Goal: Answer question/provide support: Answer question/provide support

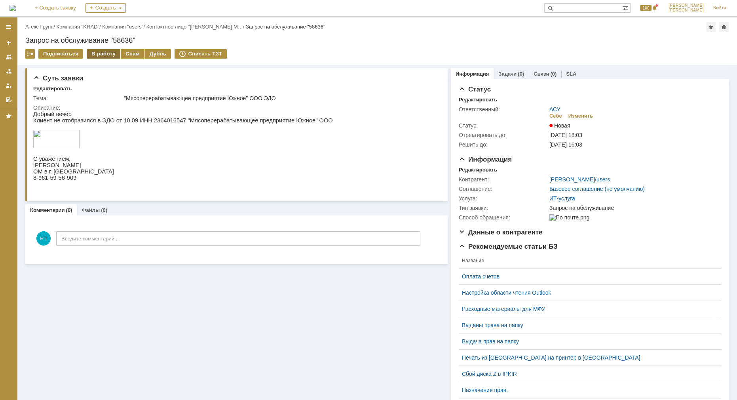
click at [102, 55] on div "В работу" at bounding box center [104, 53] width 34 height 9
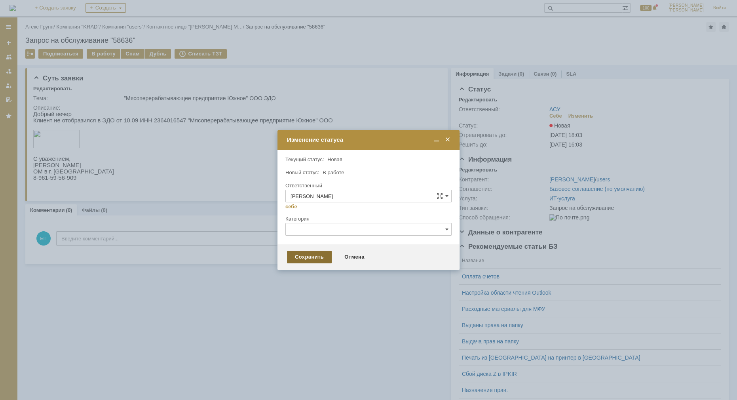
click at [294, 254] on div "Сохранить" at bounding box center [309, 257] width 45 height 13
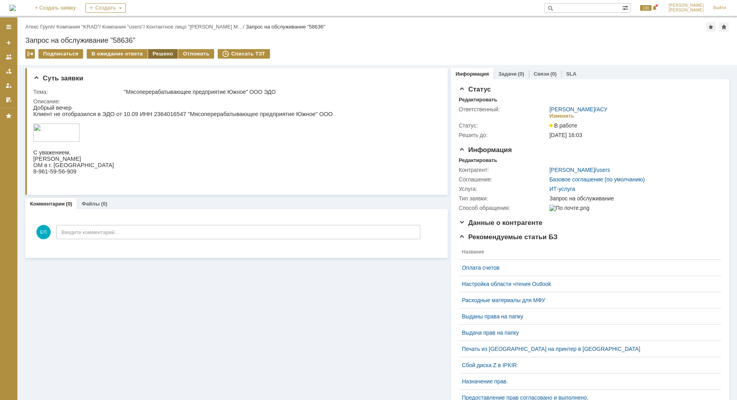
click at [162, 51] on div "Решено" at bounding box center [163, 53] width 30 height 9
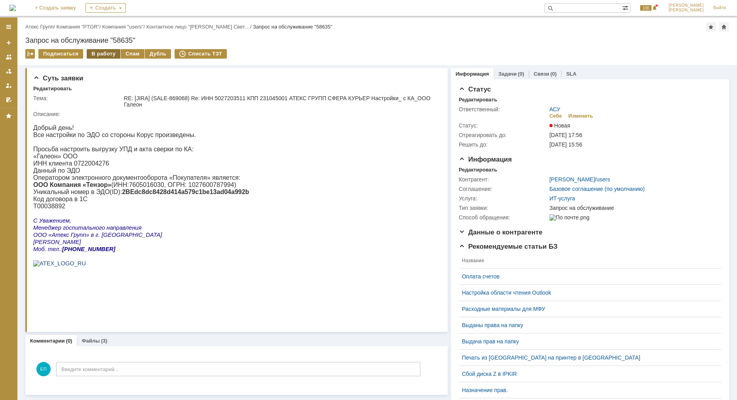
click at [107, 53] on div "В работу" at bounding box center [104, 53] width 34 height 9
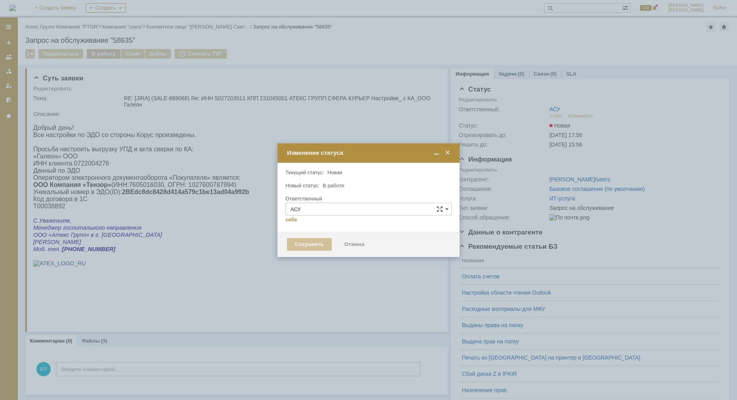
type input "[PERSON_NAME]"
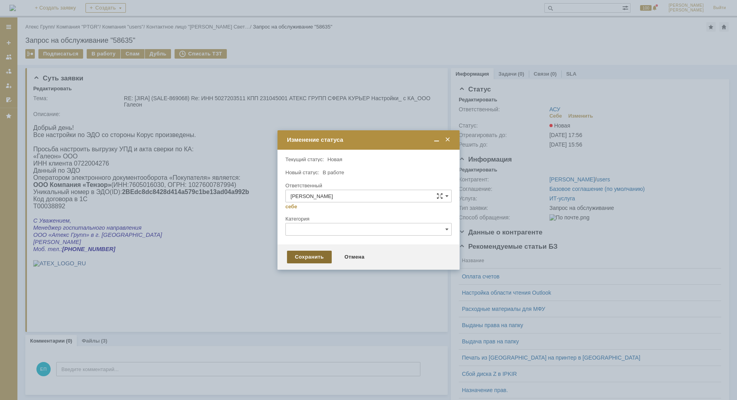
click at [298, 254] on div "Сохранить" at bounding box center [309, 257] width 45 height 13
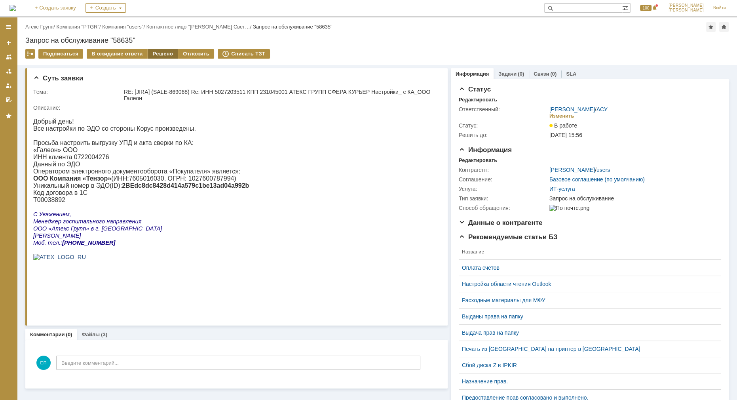
click at [161, 53] on div "Решено" at bounding box center [163, 53] width 30 height 9
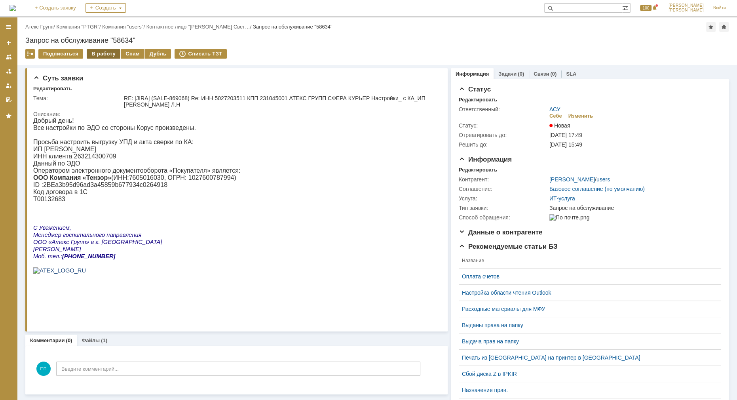
click at [93, 55] on div "В работу" at bounding box center [104, 53] width 34 height 9
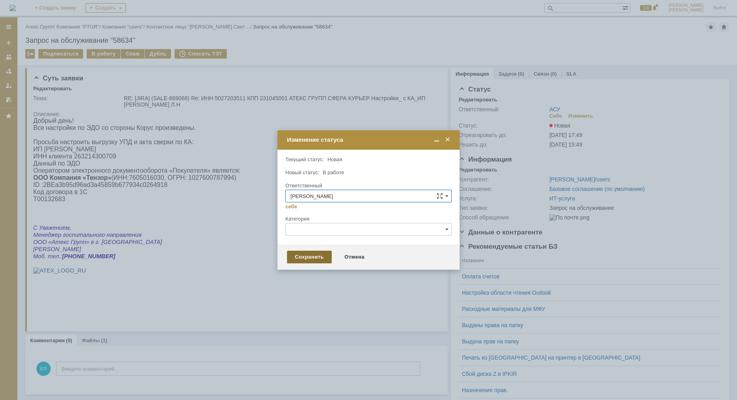
click at [313, 253] on div "Сохранить" at bounding box center [309, 257] width 45 height 13
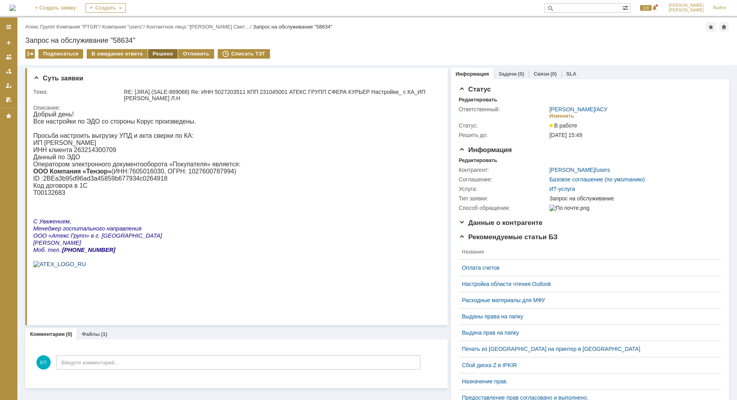
click at [155, 53] on div "Решено" at bounding box center [163, 53] width 30 height 9
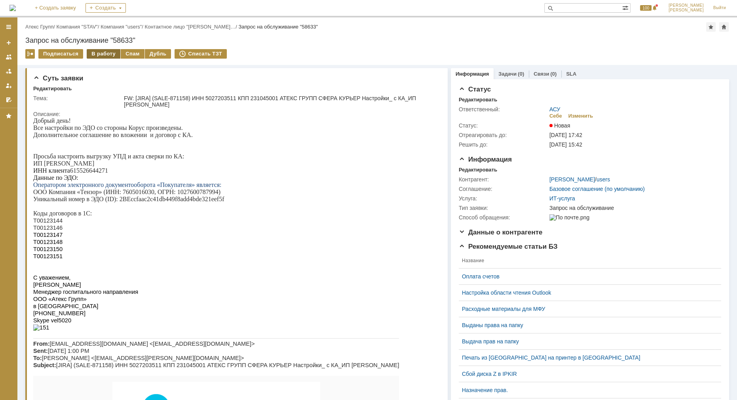
click at [97, 54] on div "В работу" at bounding box center [104, 53] width 34 height 9
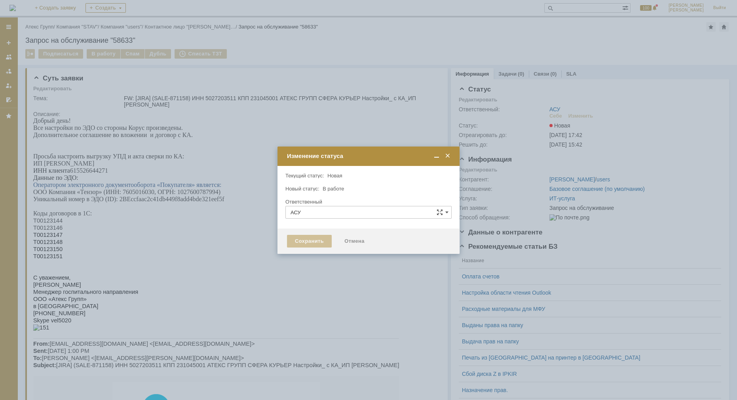
type input "[PERSON_NAME]"
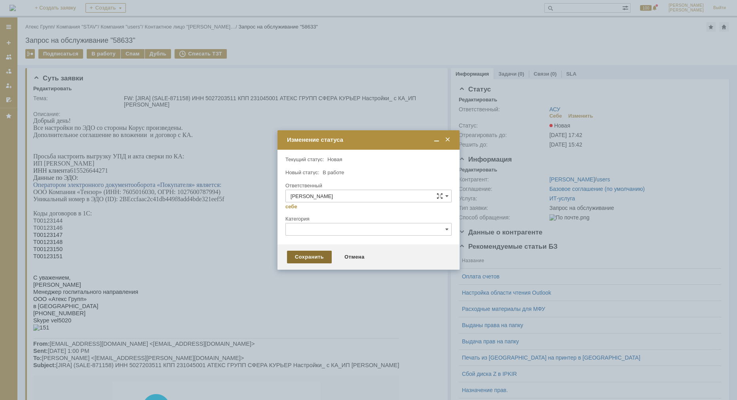
click at [315, 251] on div "Сохранить" at bounding box center [309, 257] width 45 height 13
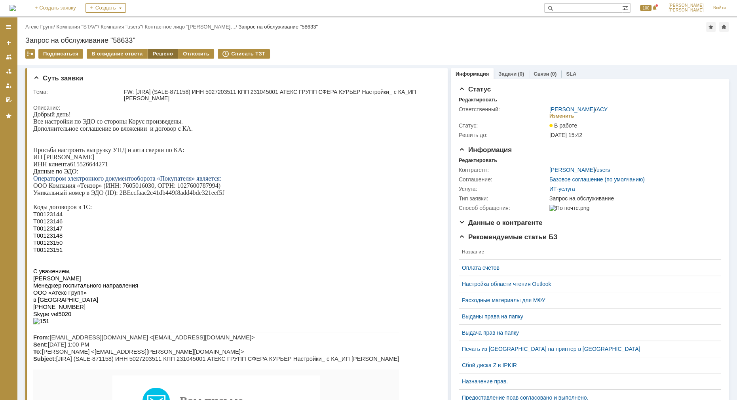
click at [168, 51] on div "Решено" at bounding box center [163, 53] width 30 height 9
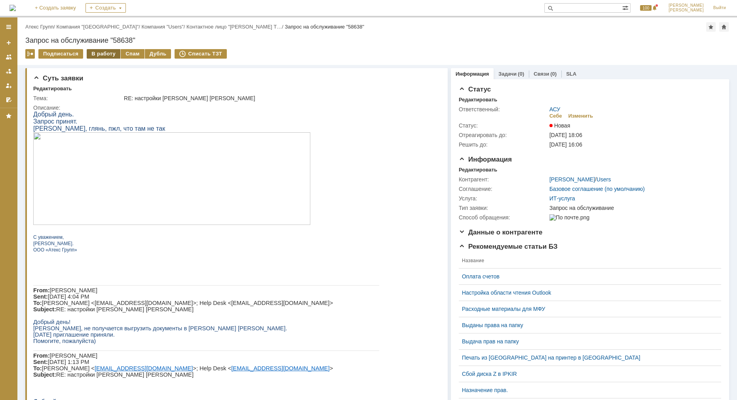
click at [100, 52] on div "В работу" at bounding box center [104, 53] width 34 height 9
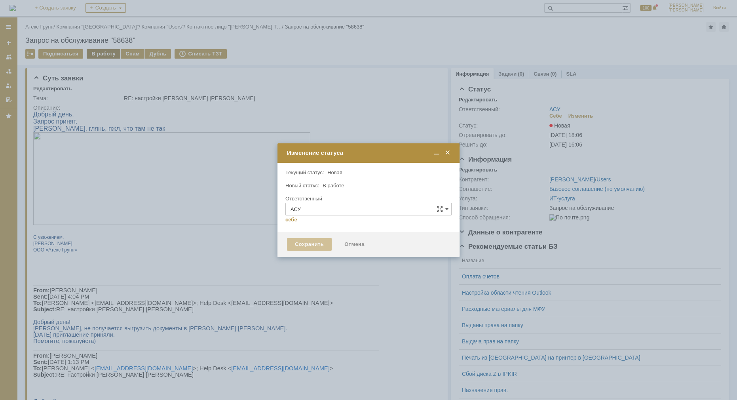
type input "[PERSON_NAME]"
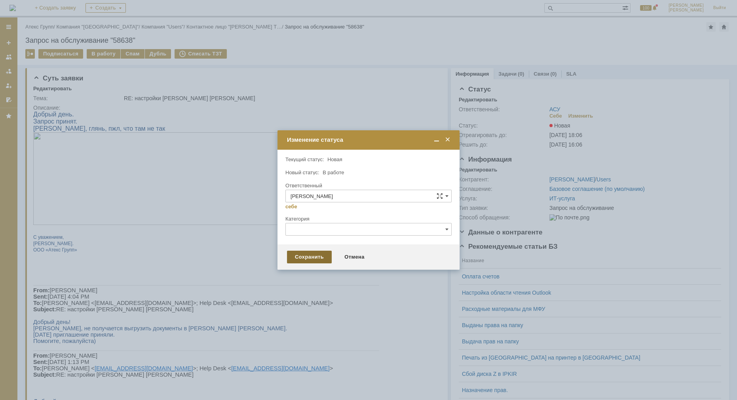
click at [299, 251] on div "Сохранить" at bounding box center [309, 257] width 45 height 13
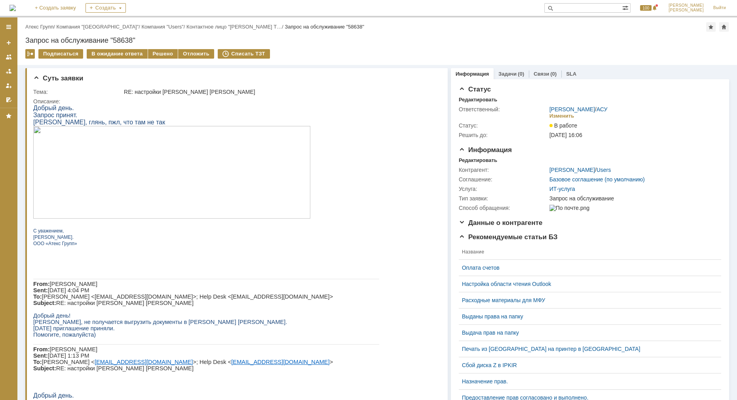
click at [164, 59] on td "Решено" at bounding box center [163, 54] width 30 height 10
click at [161, 57] on div "Решено" at bounding box center [163, 53] width 30 height 9
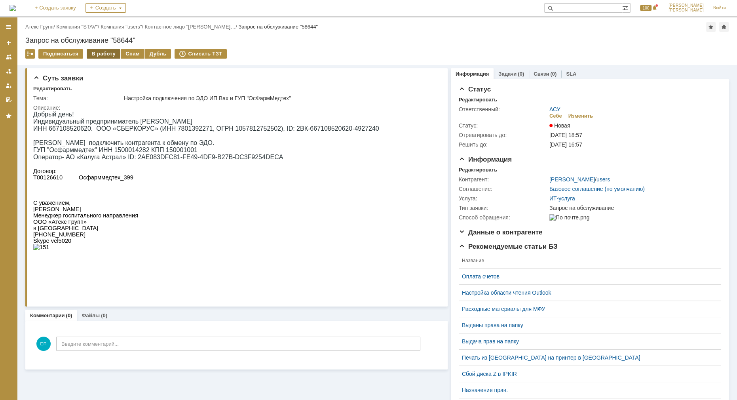
click at [102, 53] on div "В работу" at bounding box center [104, 53] width 34 height 9
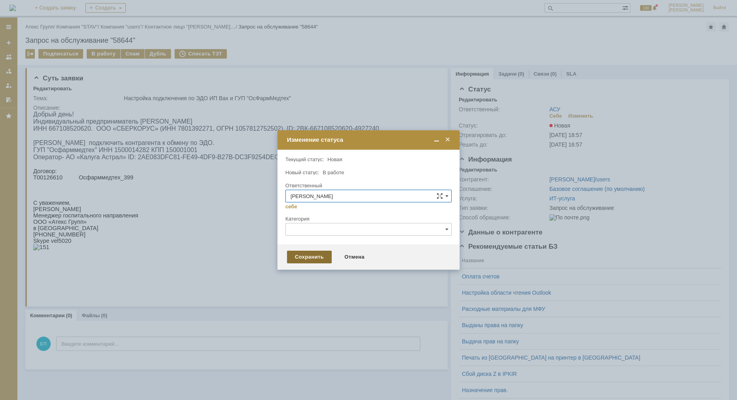
click at [305, 257] on div "Сохранить" at bounding box center [309, 257] width 45 height 13
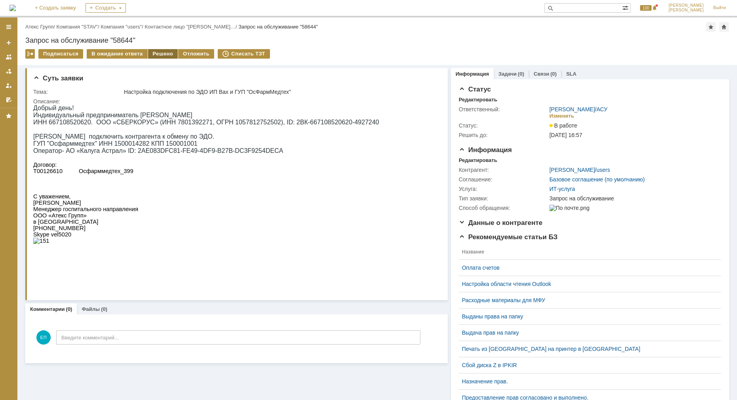
click at [156, 49] on div "Решено" at bounding box center [163, 53] width 30 height 9
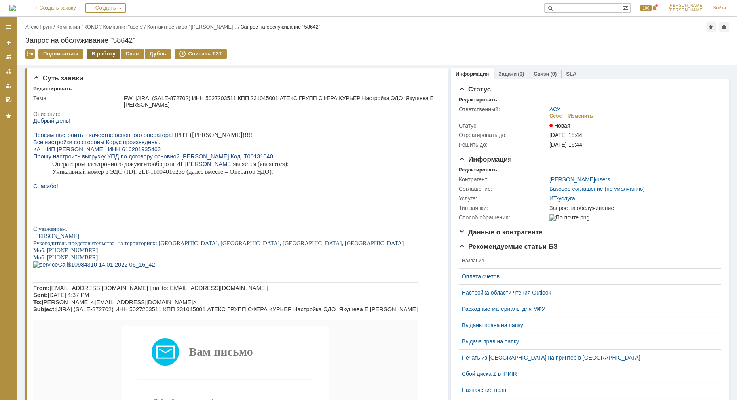
click at [97, 51] on div "В работу" at bounding box center [104, 53] width 34 height 9
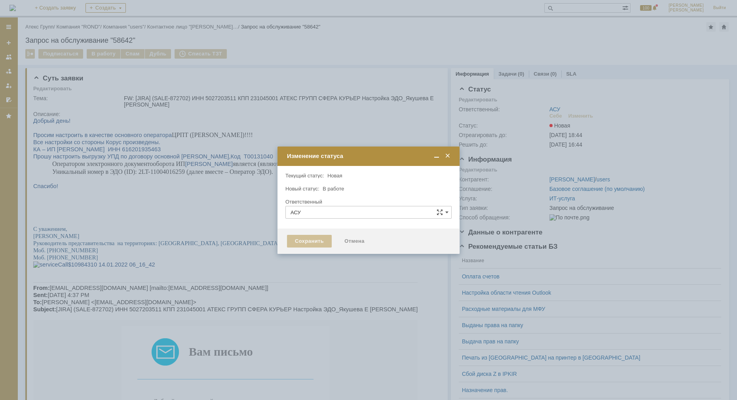
type input "[PERSON_NAME]"
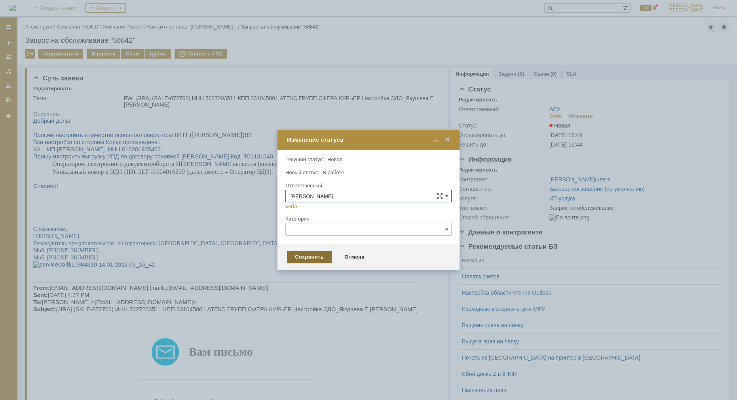
click at [313, 261] on div "Сохранить" at bounding box center [309, 257] width 45 height 13
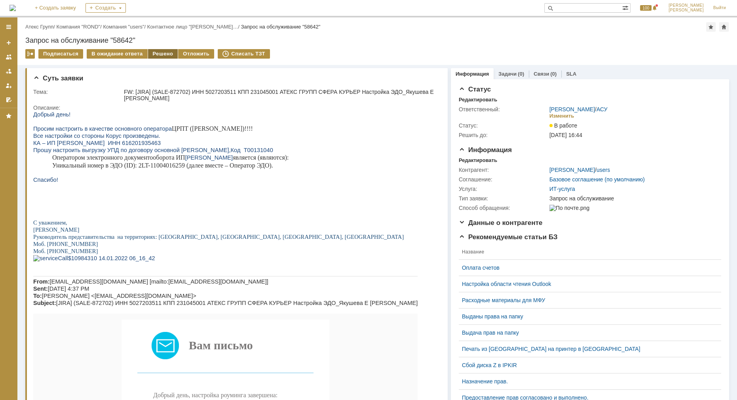
click at [153, 53] on div "Решено" at bounding box center [163, 53] width 30 height 9
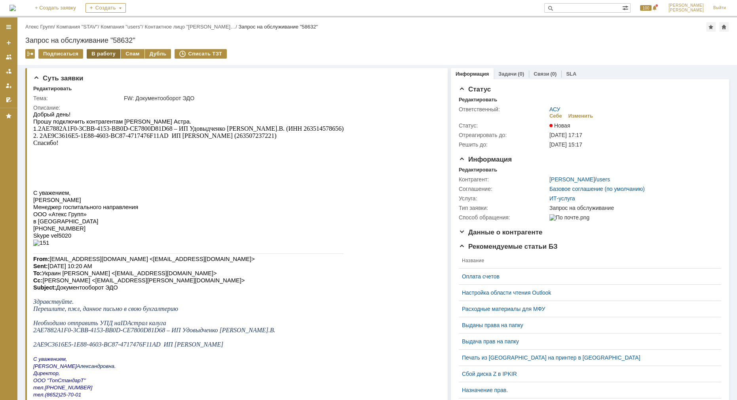
click at [100, 53] on div "В работу" at bounding box center [104, 53] width 34 height 9
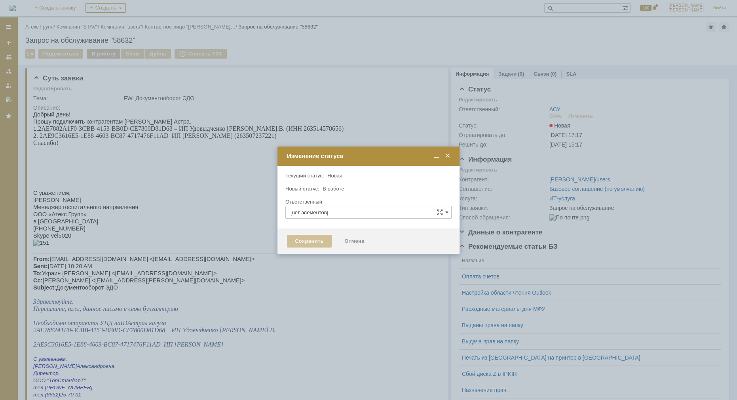
type input "АСУ"
type input "[PERSON_NAME]"
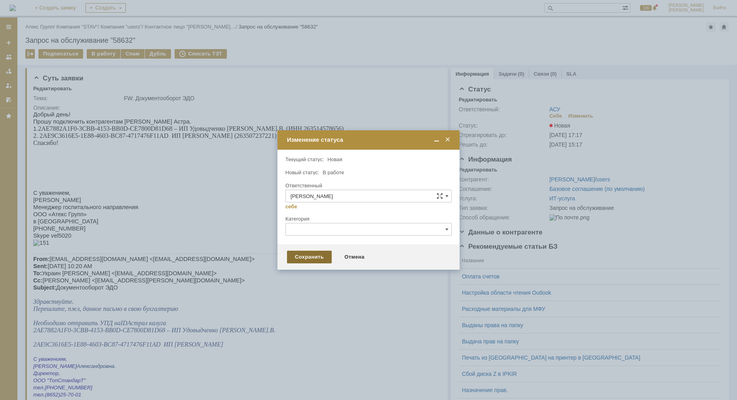
click at [316, 257] on div "Сохранить" at bounding box center [309, 257] width 45 height 13
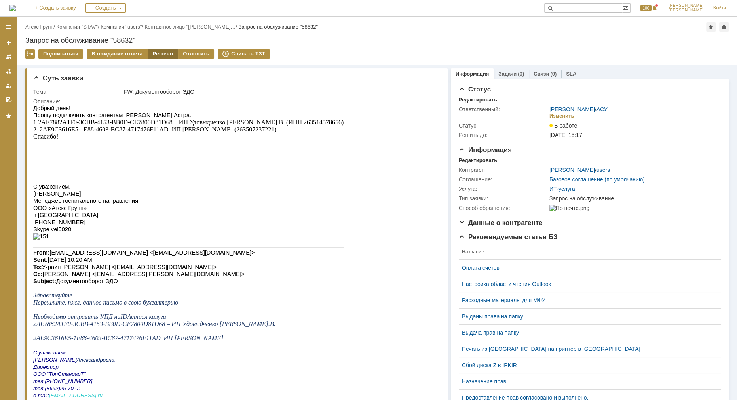
click at [162, 54] on div "Решено" at bounding box center [163, 53] width 30 height 9
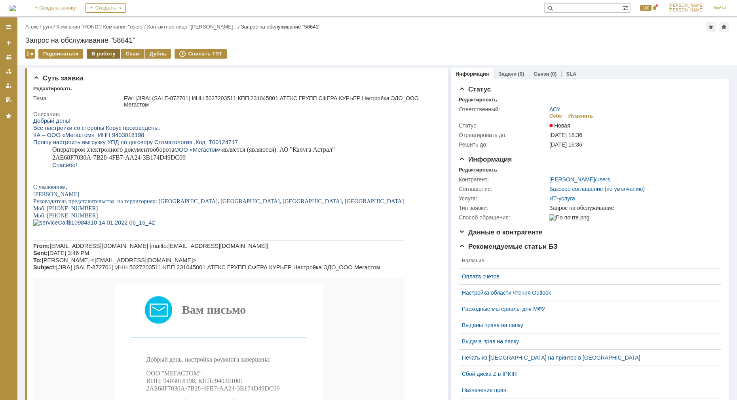
click at [97, 51] on div "В работу" at bounding box center [104, 53] width 34 height 9
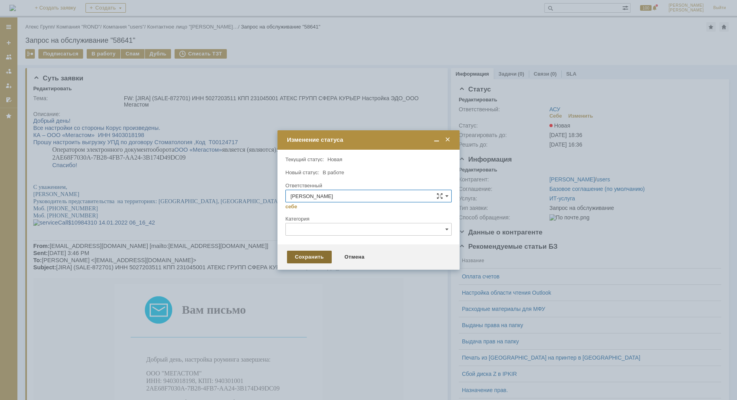
click at [308, 258] on div "Сохранить" at bounding box center [309, 257] width 45 height 13
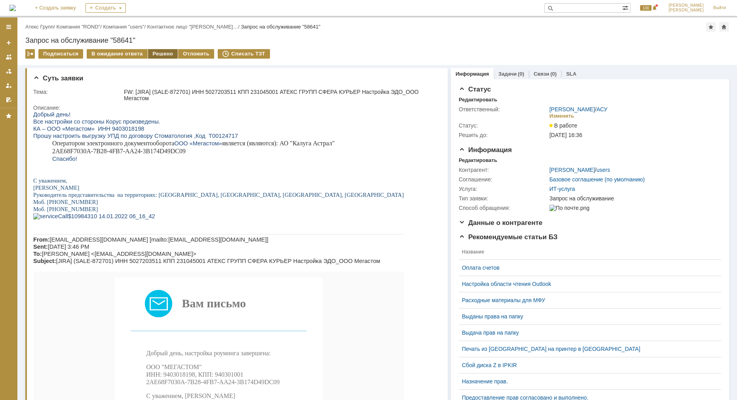
click at [157, 55] on div "Решено" at bounding box center [163, 53] width 30 height 9
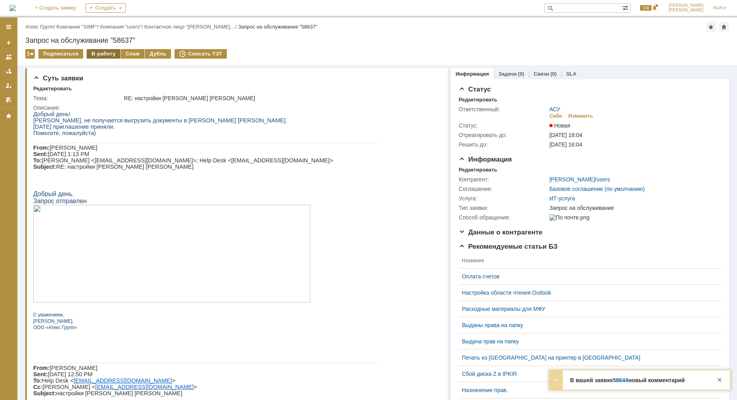
click at [110, 55] on div "В работу" at bounding box center [104, 53] width 34 height 9
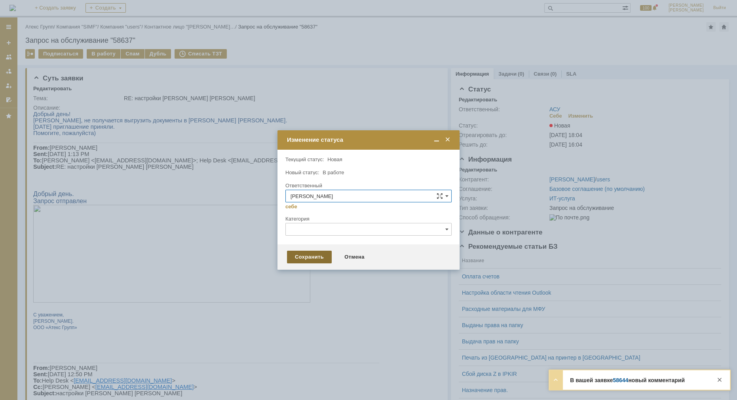
click at [302, 253] on div "Сохранить" at bounding box center [309, 257] width 45 height 13
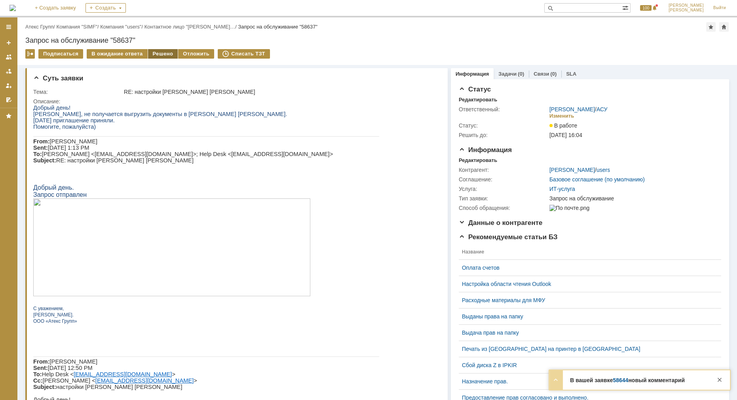
click at [150, 53] on div "Решено" at bounding box center [163, 53] width 30 height 9
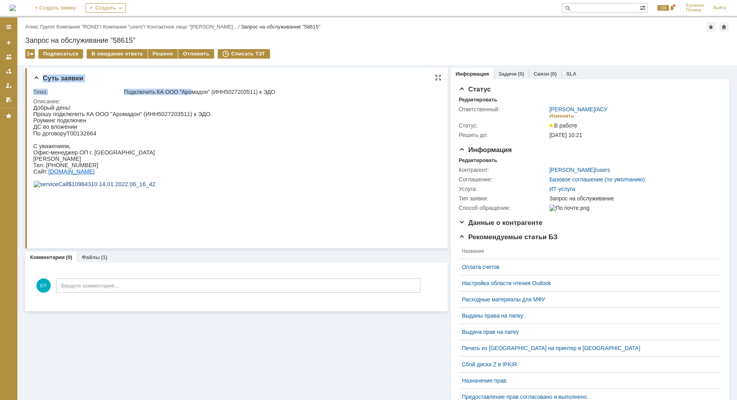
drag, startPoint x: 193, startPoint y: 156, endPoint x: 267, endPoint y: 129, distance: 79.3
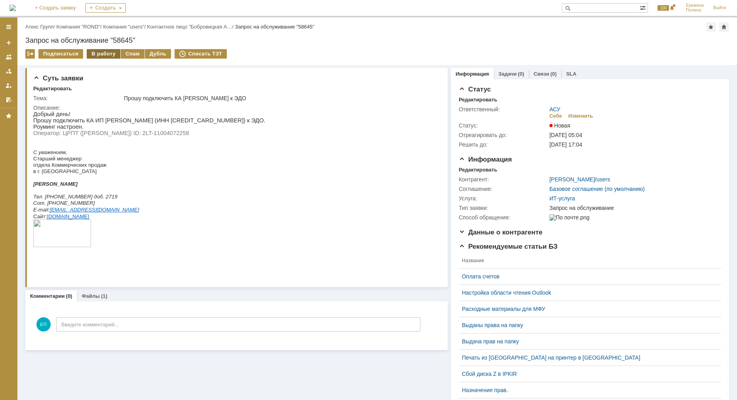
click at [97, 56] on div "В работу" at bounding box center [104, 53] width 34 height 9
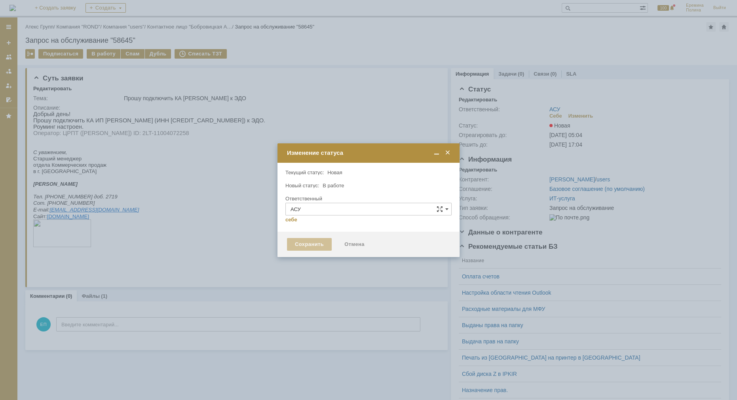
type input "[PERSON_NAME]"
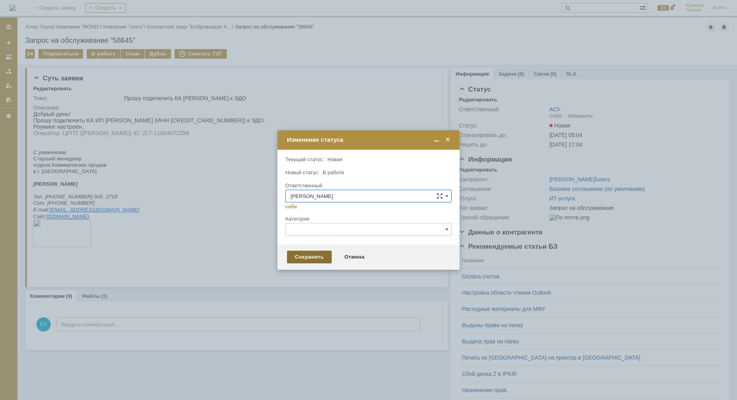
click at [302, 258] on div "Сохранить" at bounding box center [309, 257] width 45 height 13
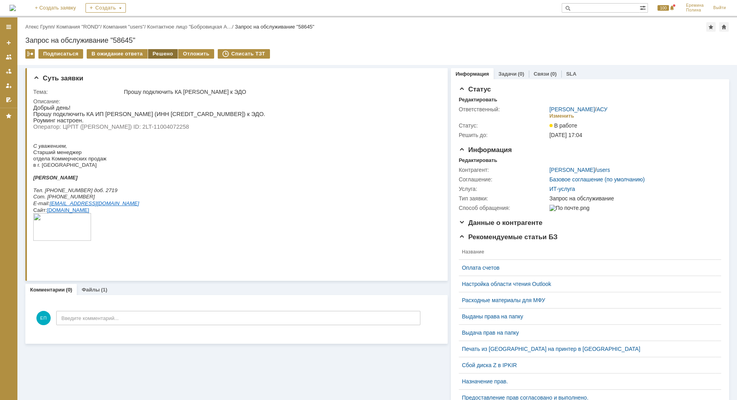
drag, startPoint x: 152, startPoint y: 55, endPoint x: 171, endPoint y: 56, distance: 18.2
click at [152, 55] on div "Решено" at bounding box center [163, 53] width 30 height 9
